Goal: Check status

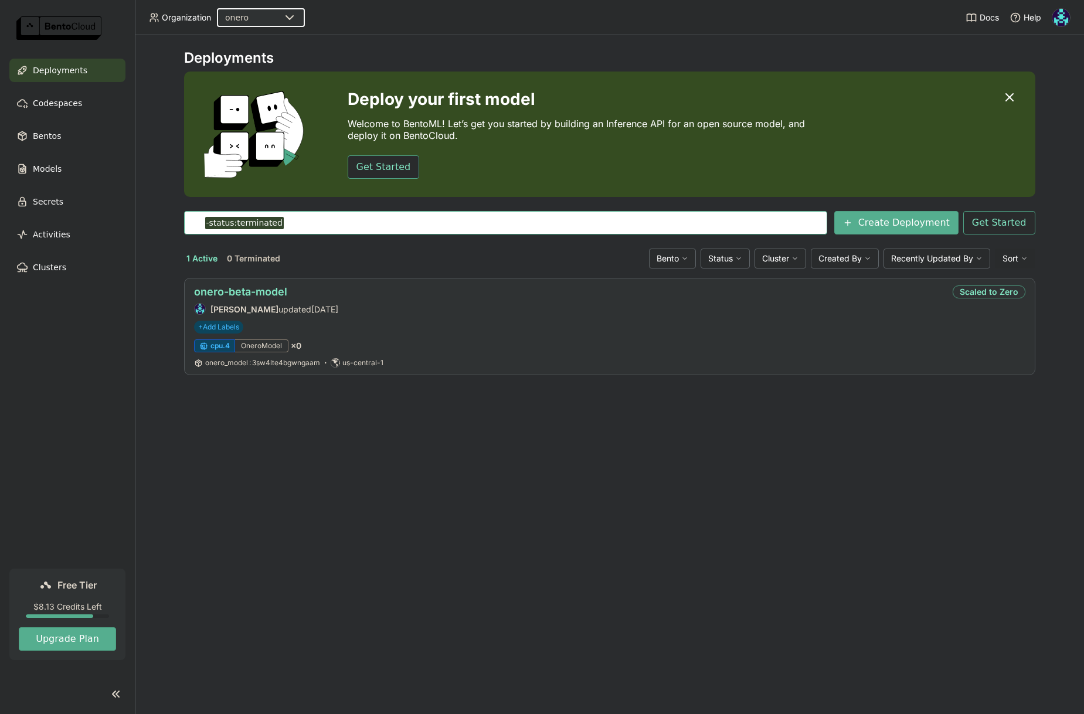
click at [271, 294] on link "onero-beta-model" at bounding box center [240, 292] width 93 height 12
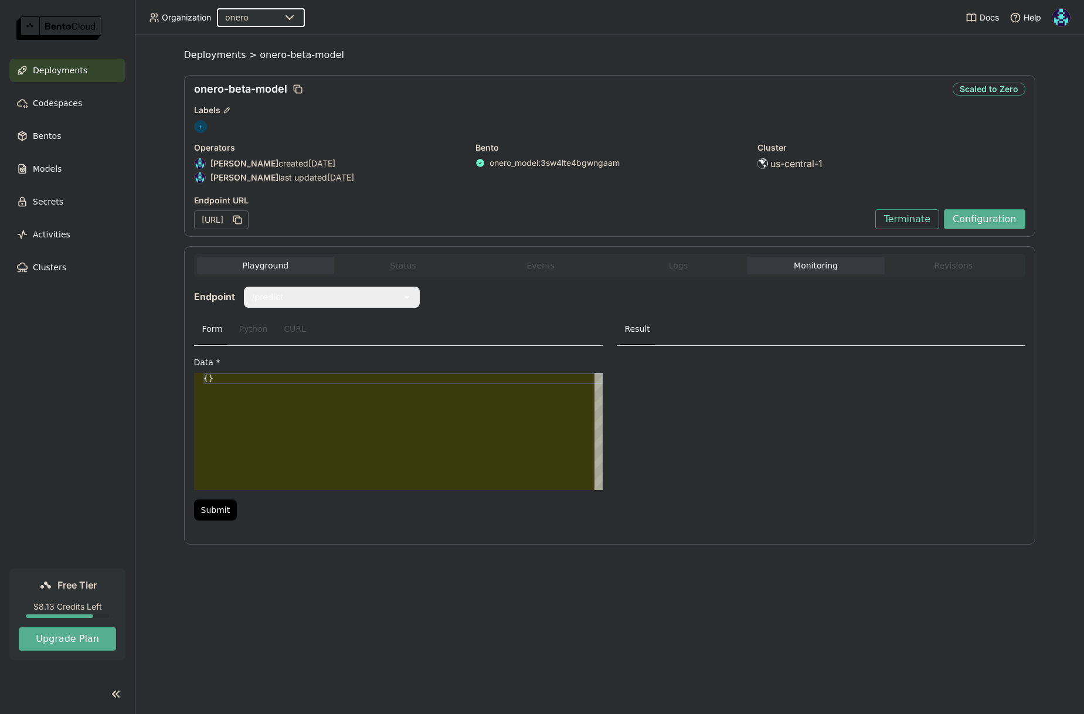
click at [816, 266] on button "Monitoring" at bounding box center [816, 266] width 138 height 18
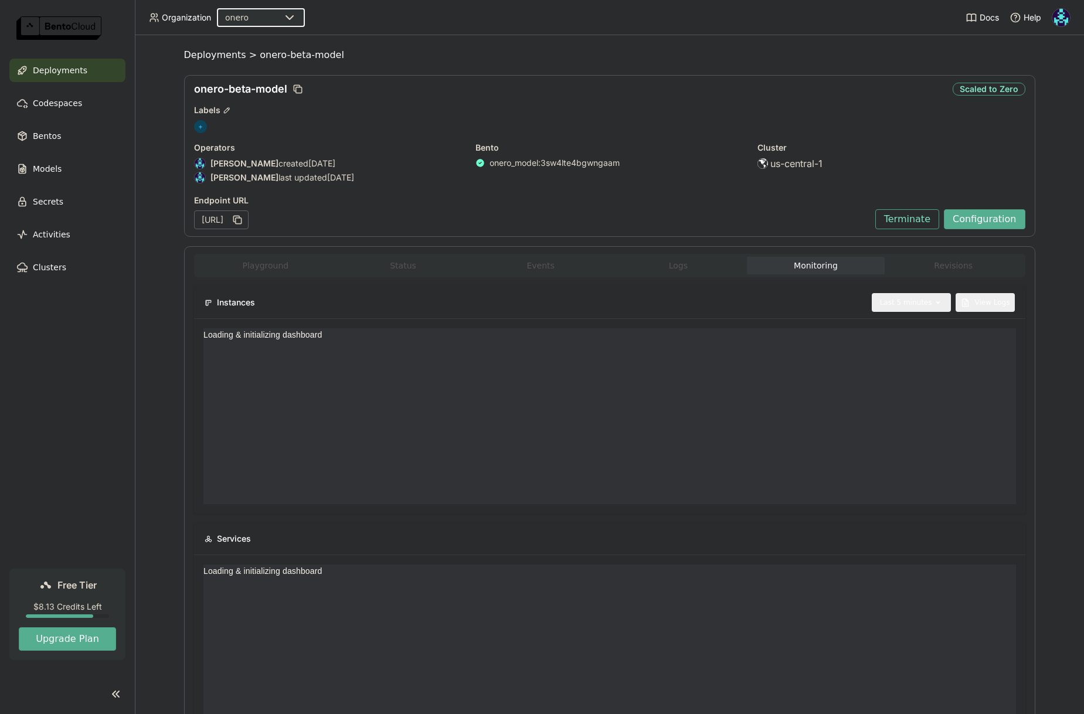
scroll to position [167, 261]
click at [914, 303] on div "Last 5 minutes" at bounding box center [906, 303] width 52 height 12
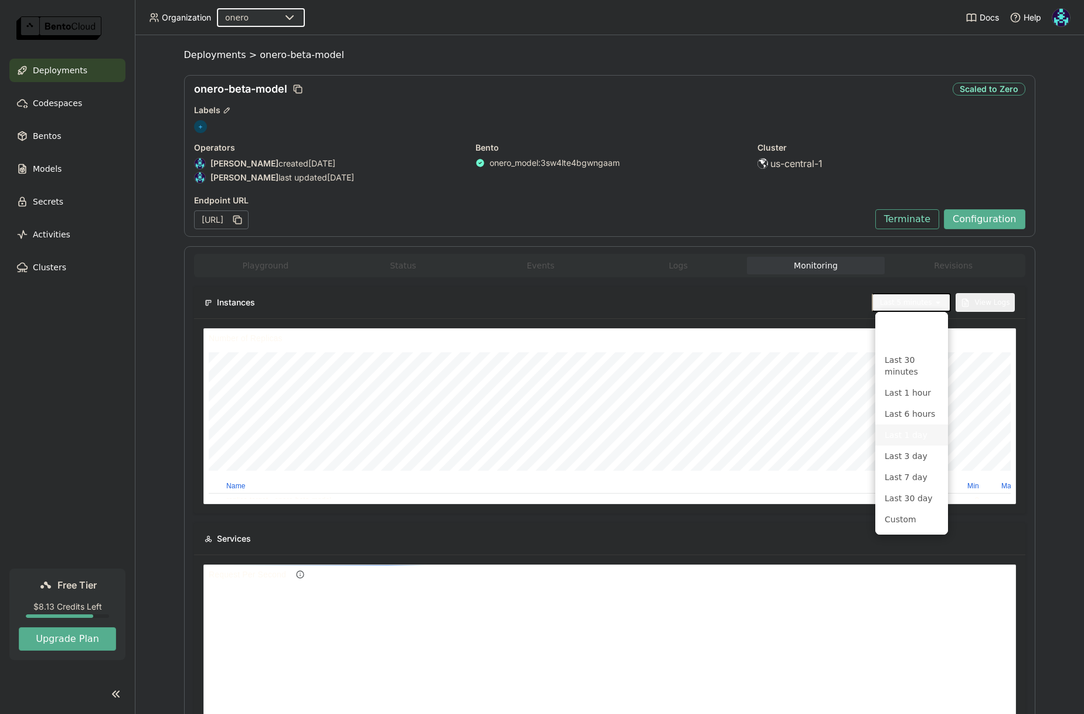
click at [909, 438] on div "Last 1 day" at bounding box center [912, 435] width 54 height 12
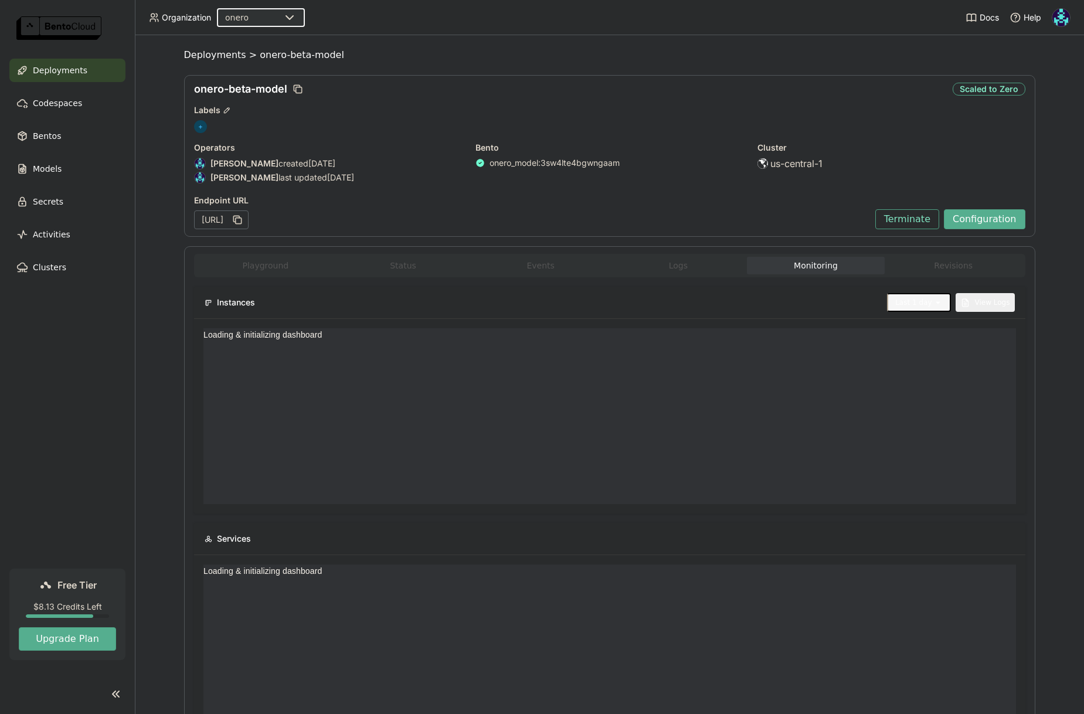
scroll to position [0, 0]
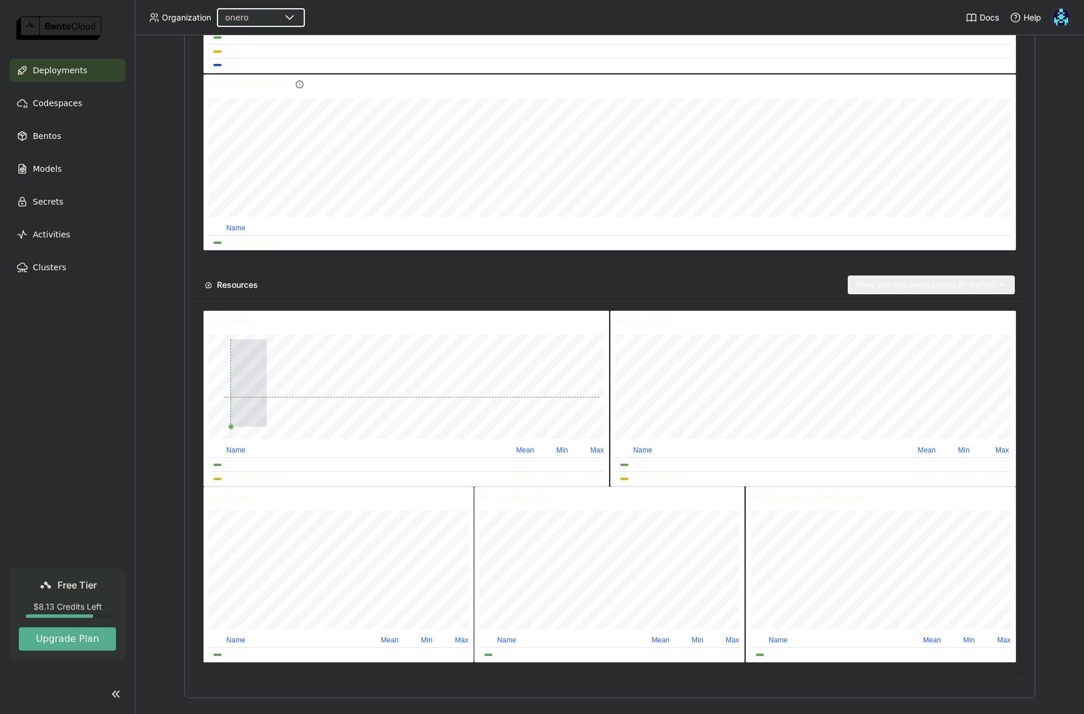
drag, startPoint x: 266, startPoint y: 399, endPoint x: 230, endPoint y: 397, distance: 36.4
click at [230, 397] on div at bounding box center [411, 382] width 375 height 87
drag, startPoint x: 332, startPoint y: 385, endPoint x: 351, endPoint y: 388, distance: 19.1
click at [351, 388] on div at bounding box center [413, 382] width 372 height 87
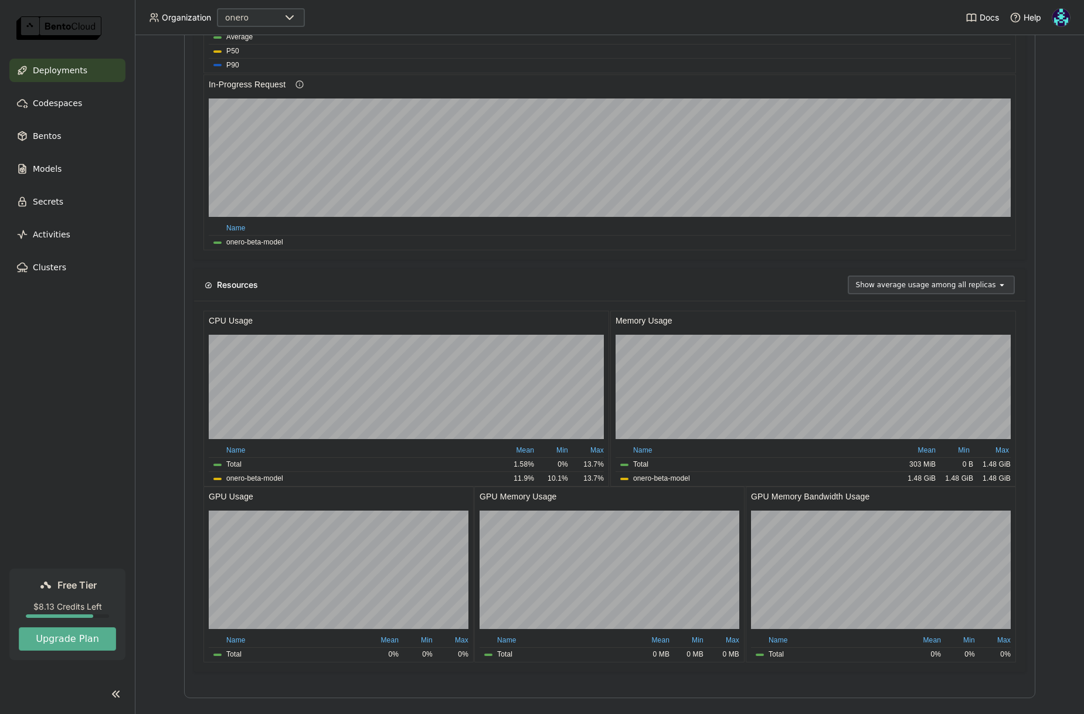
click at [1065, 21] on img at bounding box center [1061, 18] width 18 height 18
click at [49, 63] on span "Settings" at bounding box center [34, 57] width 30 height 11
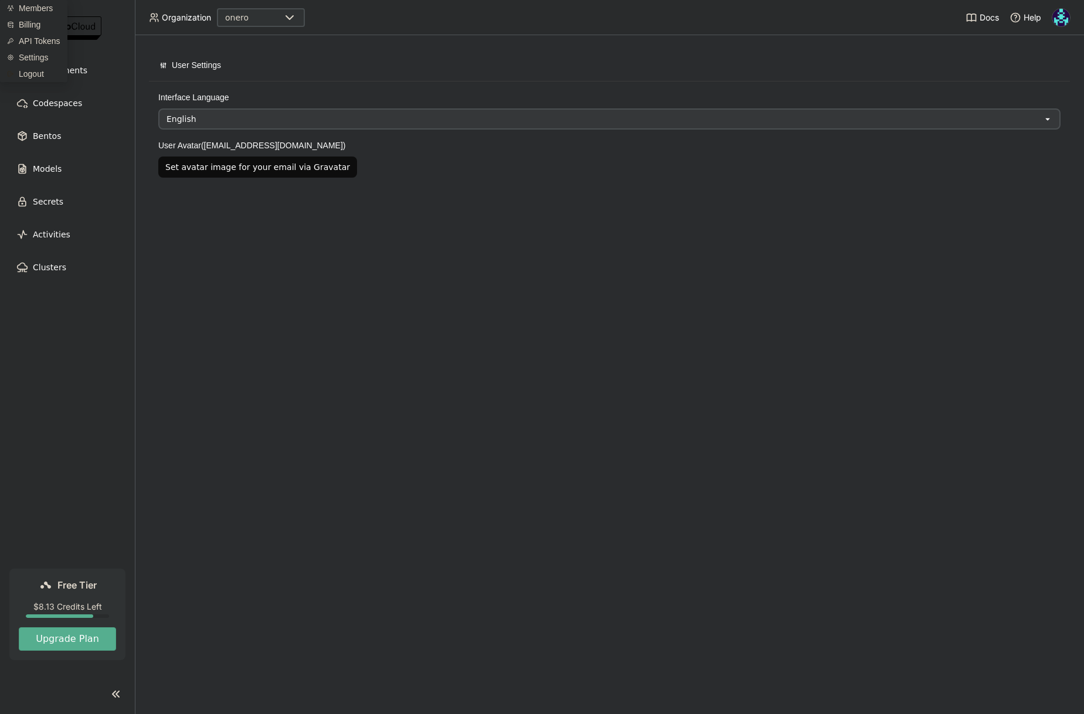
click at [475, 21] on header "Organization onero Docs Help" at bounding box center [542, 17] width 1084 height 35
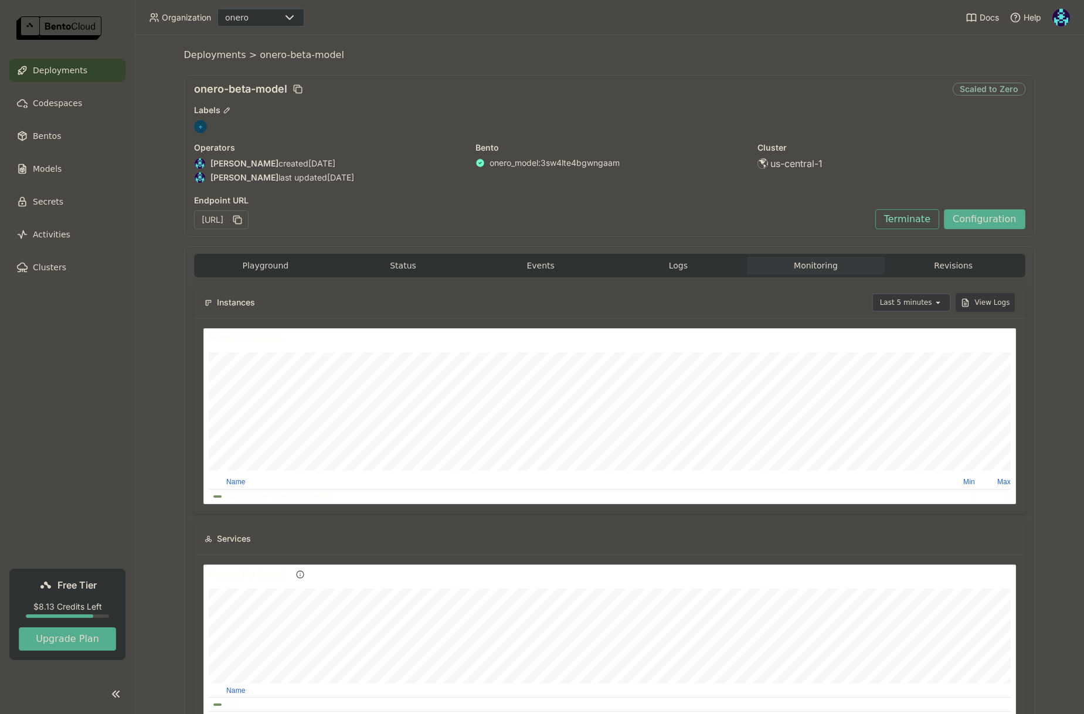
click at [726, 90] on div "onero-beta-model" at bounding box center [571, 89] width 754 height 13
